Goal: Navigation & Orientation: Find specific page/section

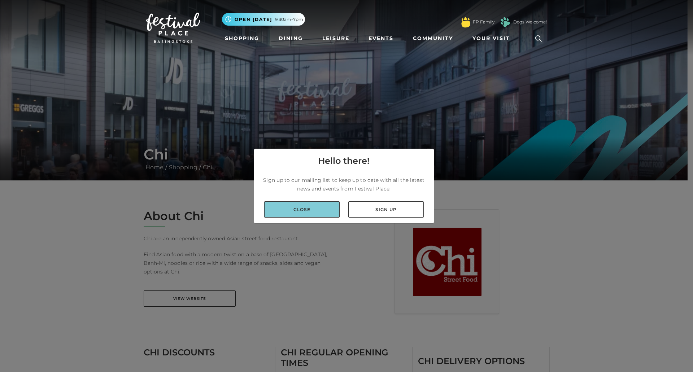
click at [317, 209] on link "Close" at bounding box center [301, 209] width 75 height 16
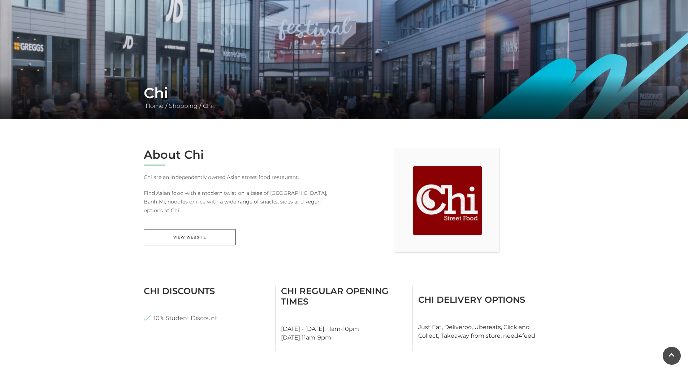
scroll to position [72, 0]
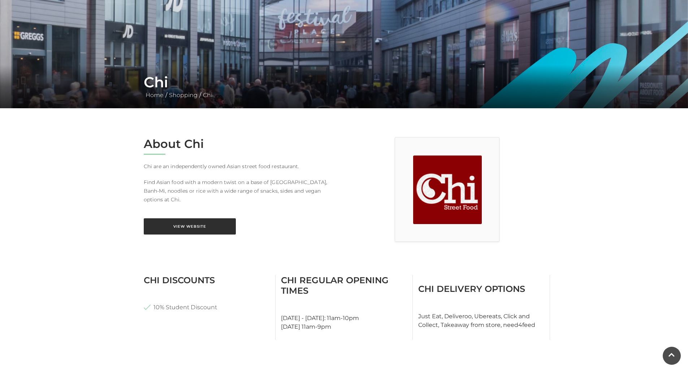
click at [194, 218] on link "View Website" at bounding box center [190, 226] width 92 height 16
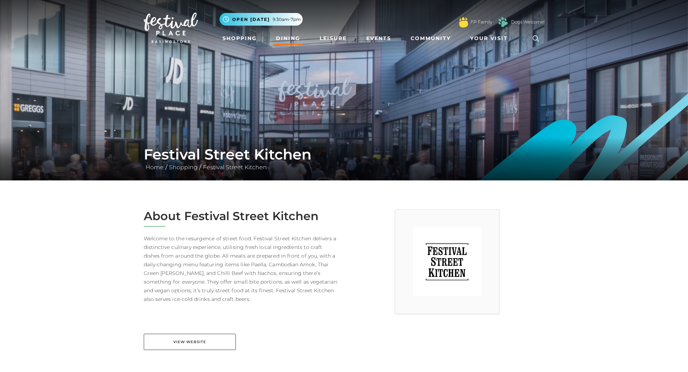
click at [289, 37] on link "Dining" at bounding box center [288, 38] width 30 height 13
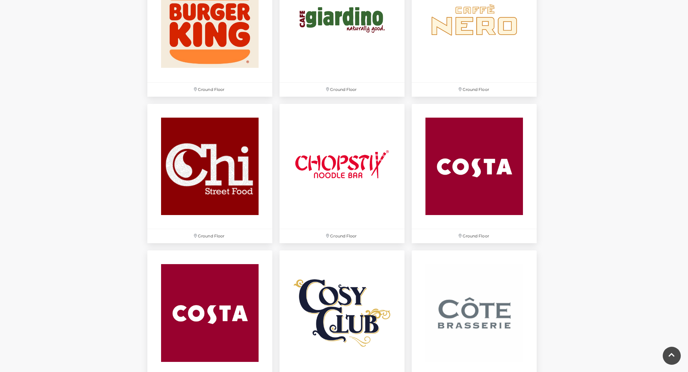
scroll to position [830, 0]
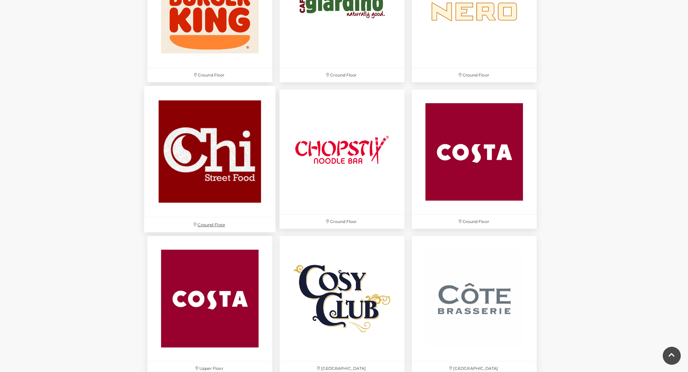
click at [224, 168] on img at bounding box center [209, 151] width 131 height 131
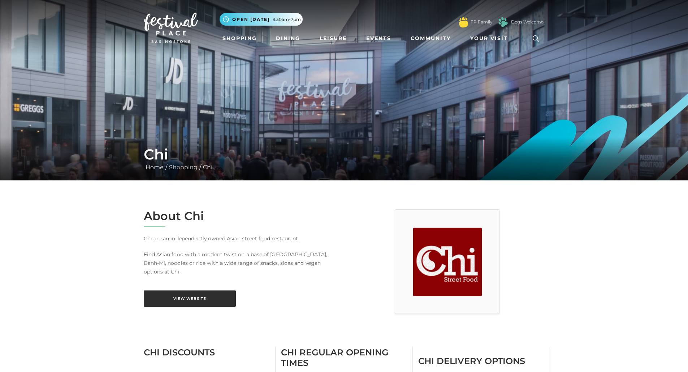
click at [202, 291] on link "View Website" at bounding box center [190, 299] width 92 height 16
